Goal: Task Accomplishment & Management: Manage account settings

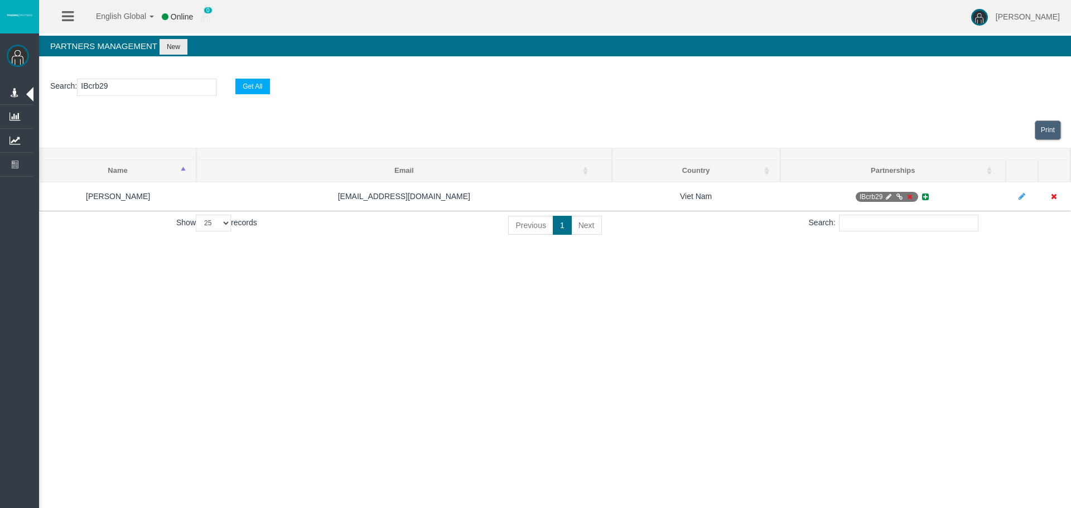
select select "25"
click at [99, 82] on input "IBcrb29" at bounding box center [146, 87] width 139 height 17
paste input "vu9la"
type input "IBvu9la"
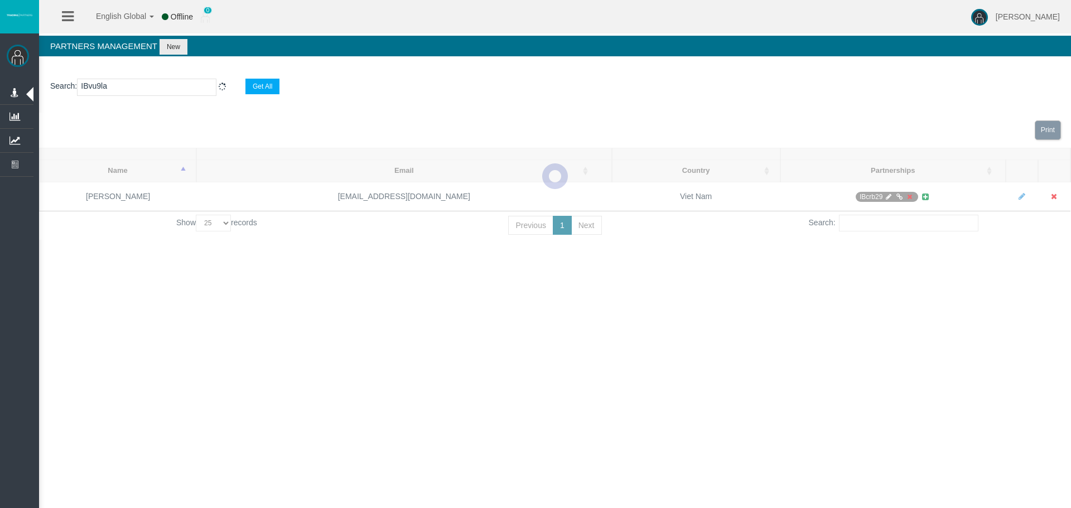
select select "25"
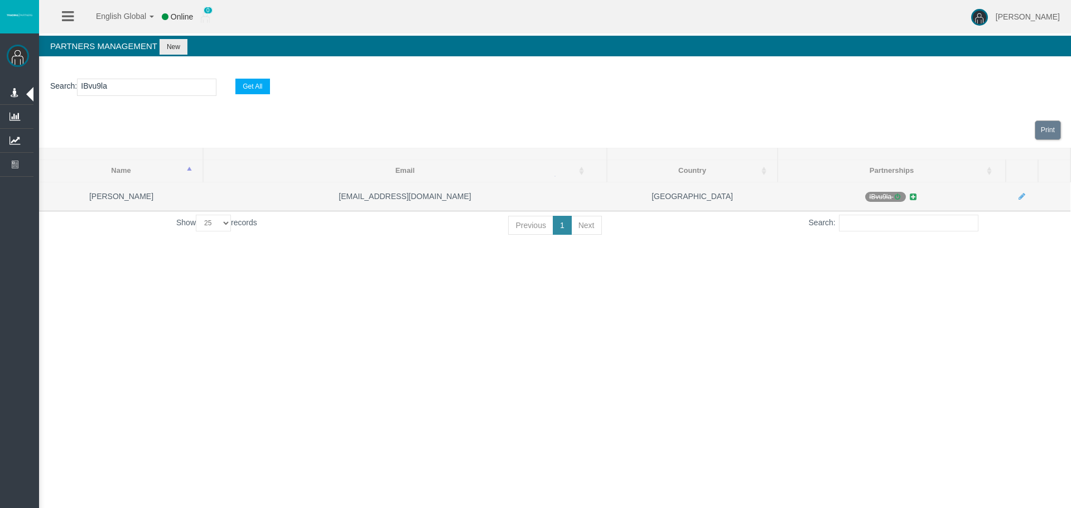
type input "IBvu9la"
click at [897, 198] on icon at bounding box center [898, 197] width 8 height 7
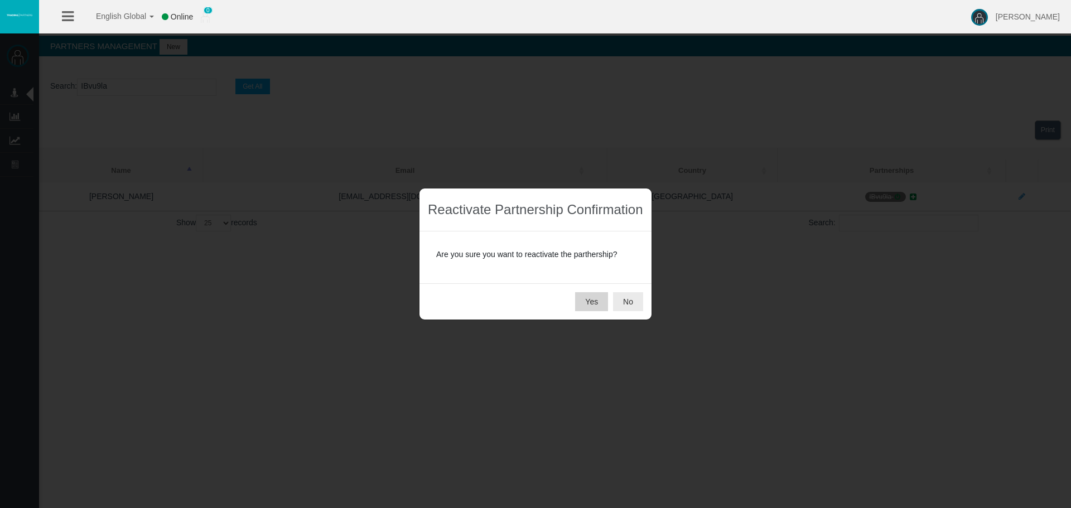
click at [591, 303] on button "Yes" at bounding box center [591, 301] width 33 height 19
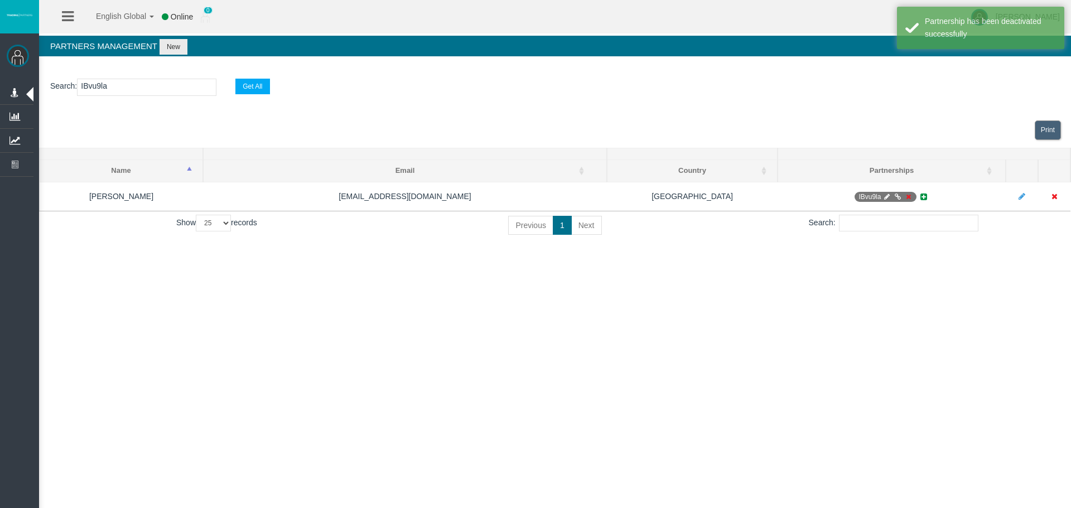
click at [827, 340] on div "English Global 简体中文 English Global 日本語 한국어 Online 0 [PERSON_NAME] Help Log Out …" at bounding box center [535, 254] width 1071 height 508
click at [884, 343] on div "English Global 简体中文 English Global 日本語 한국어 Online 0 [PERSON_NAME] Help Log Out …" at bounding box center [535, 254] width 1071 height 508
